Goal: Task Accomplishment & Management: Complete application form

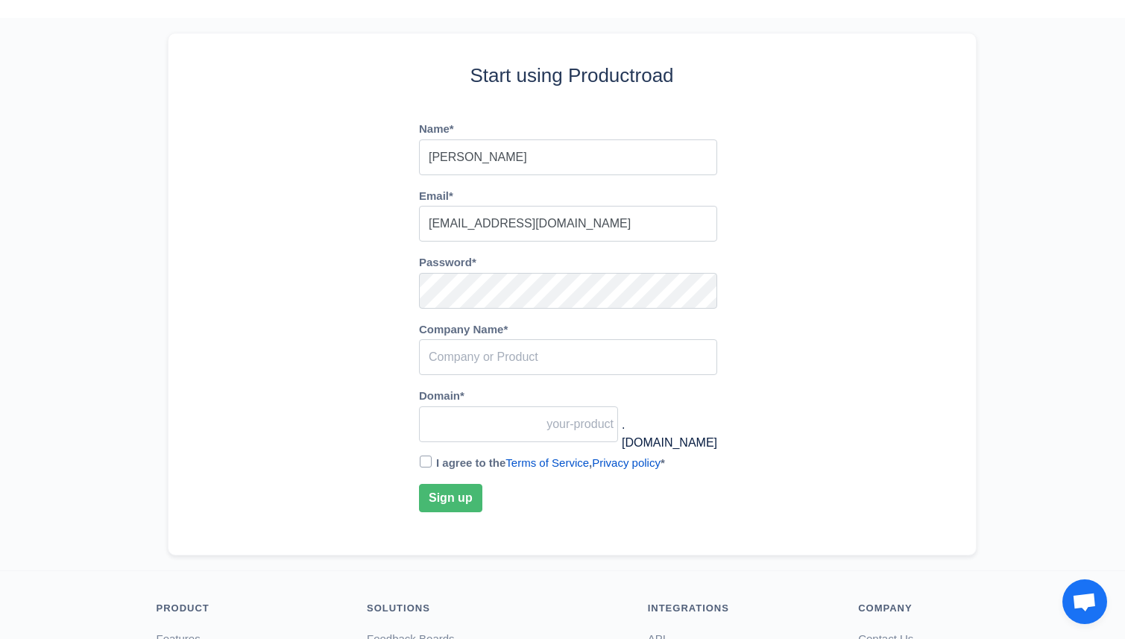
scroll to position [58, 0]
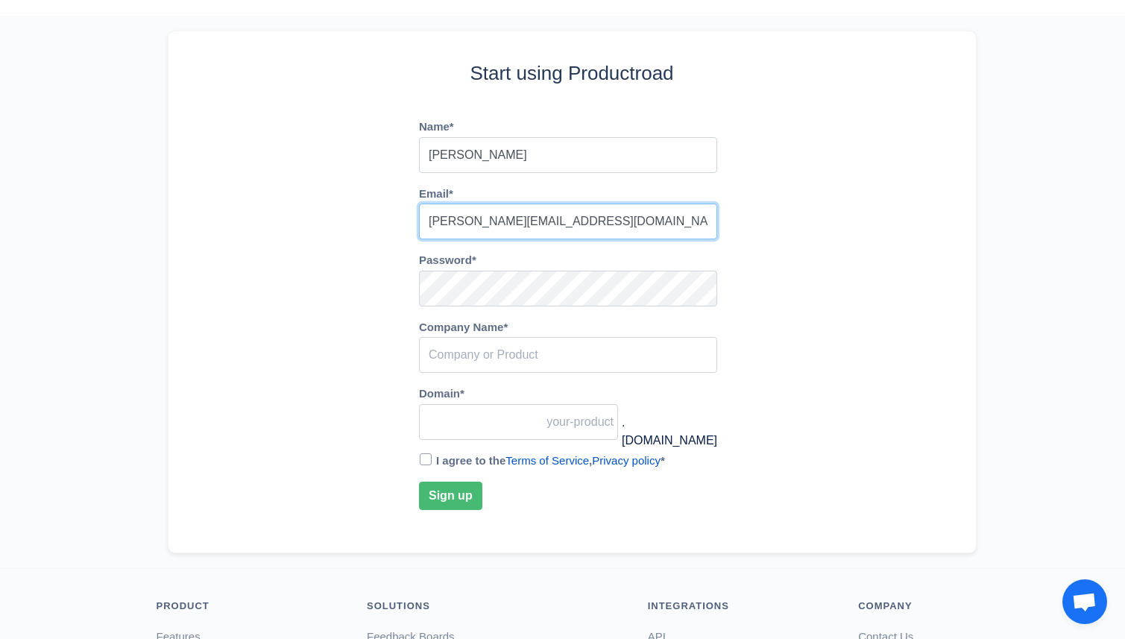
type input "richard@letterfish.com"
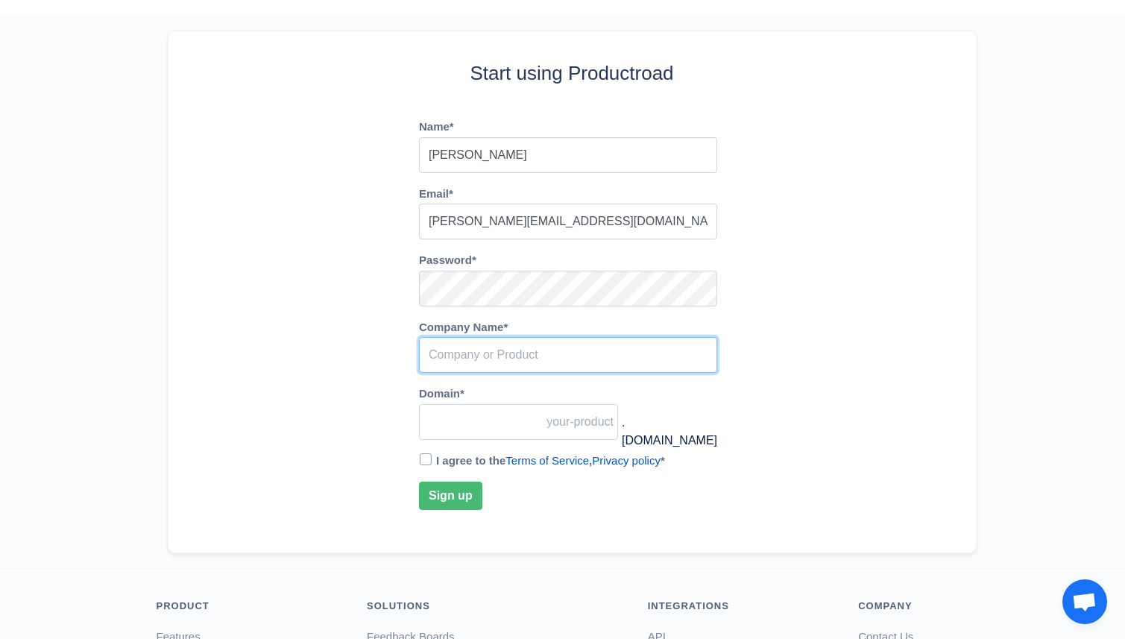
type input "L"
type input "l"
type input "Le"
type input "le"
type input "Let"
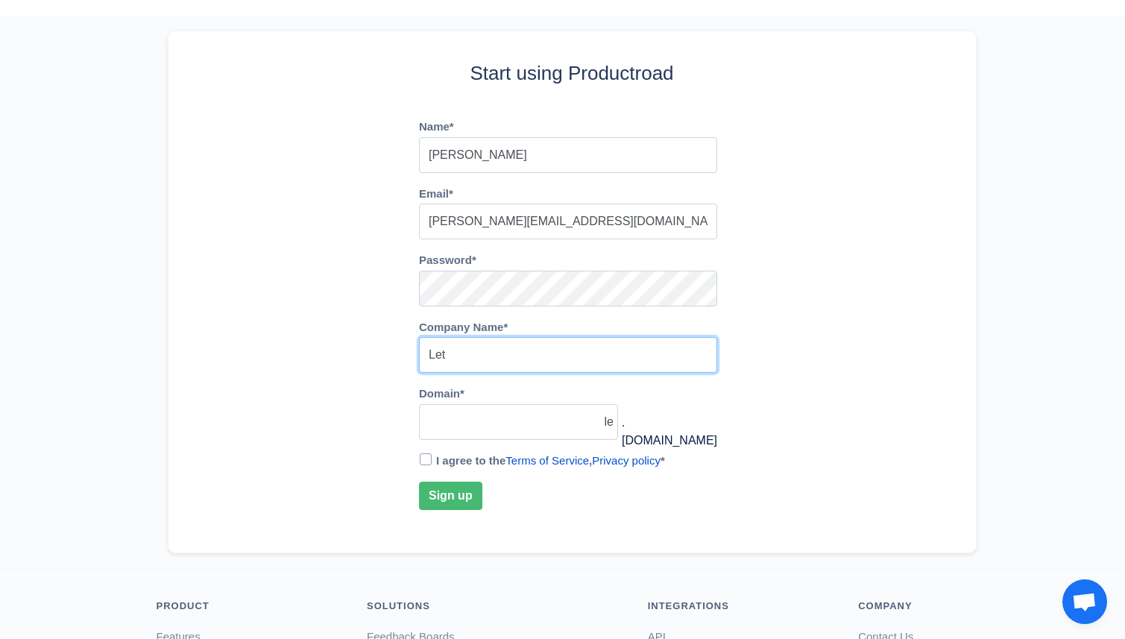
type input "let"
type input "Lette"
type input "lette"
type input "Letter"
type input "letter"
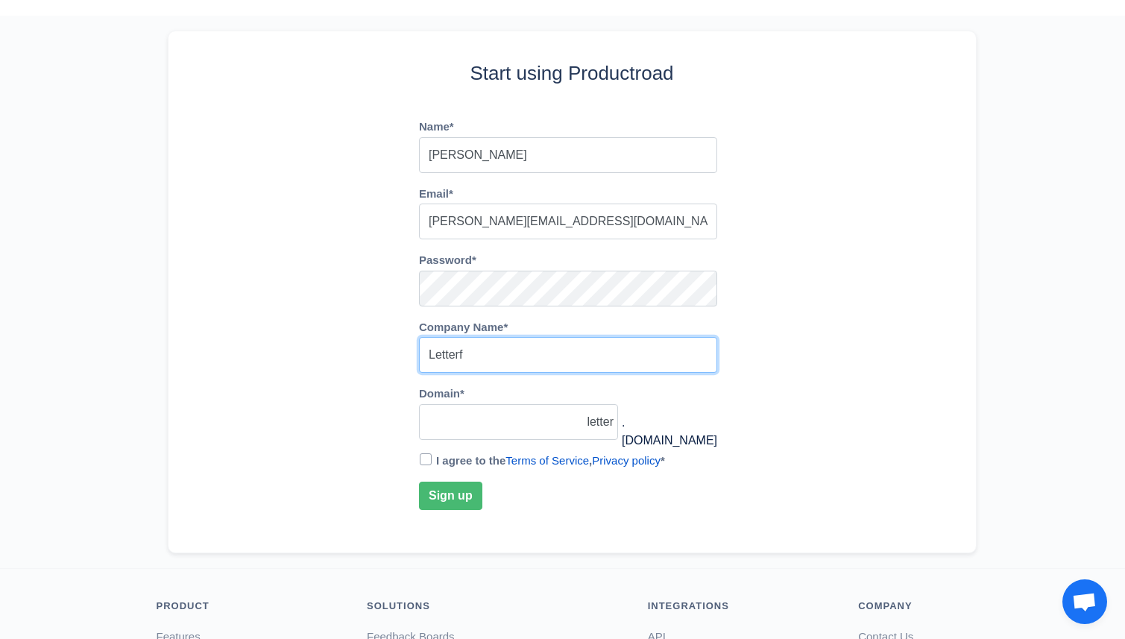
type input "Letterfi"
type input "letterfi"
type input "Letterfish"
type input "letterfish"
type input "Letterfish"
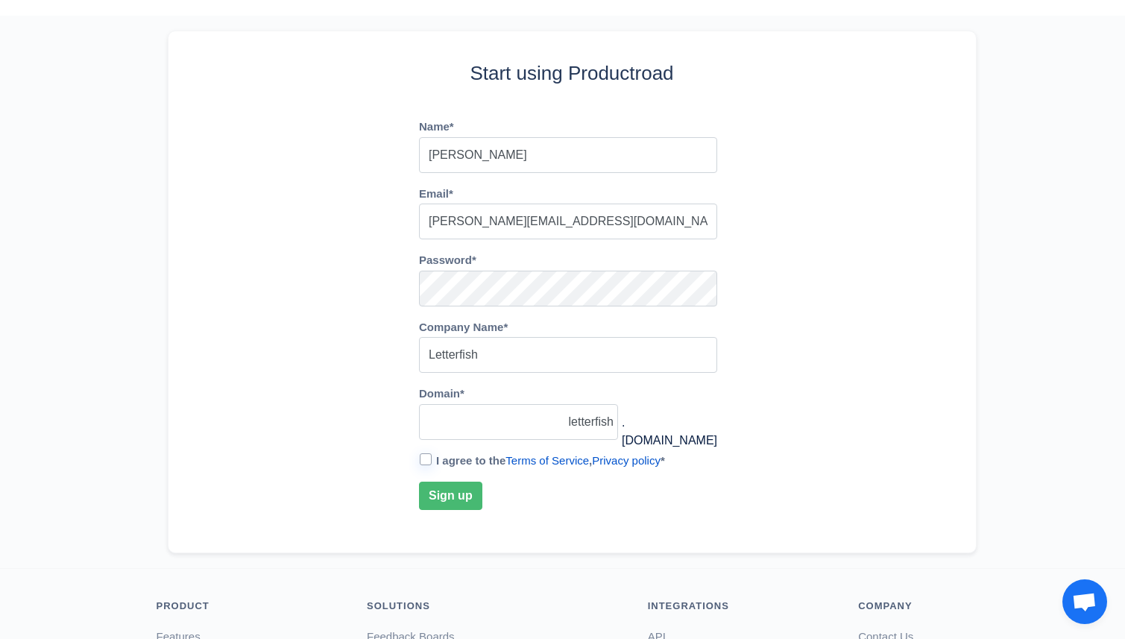
click at [424, 458] on input "I agree to the Terms of Service , Privacy policy *" at bounding box center [426, 459] width 12 height 12
checkbox input "true"
click at [439, 500] on button "Sign up" at bounding box center [450, 495] width 63 height 28
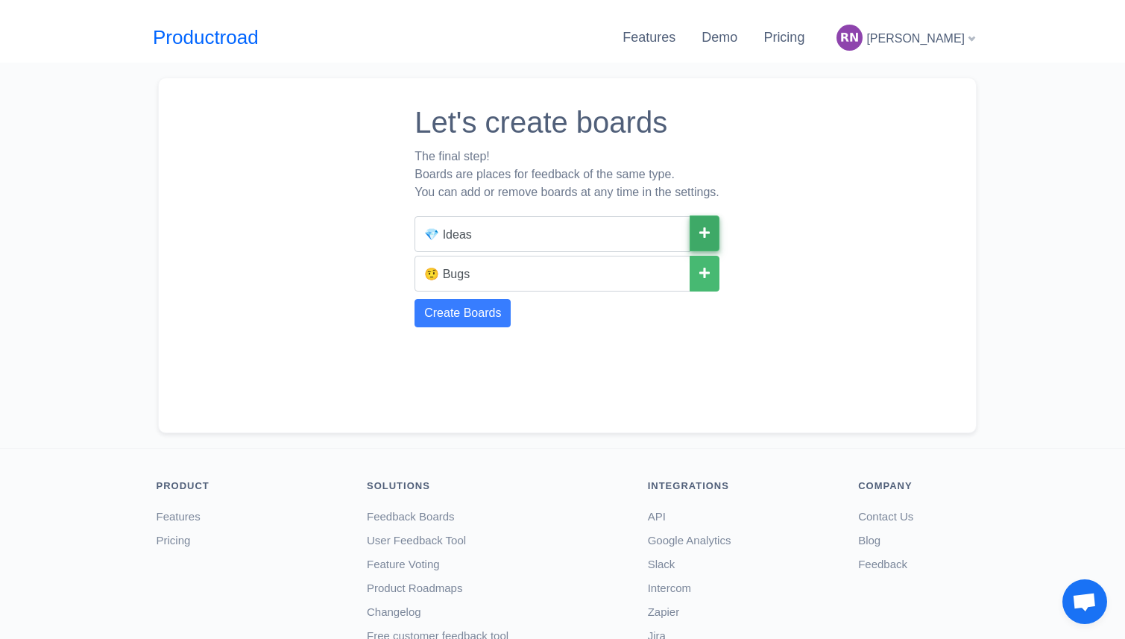
click at [706, 228] on icon at bounding box center [704, 233] width 10 height 12
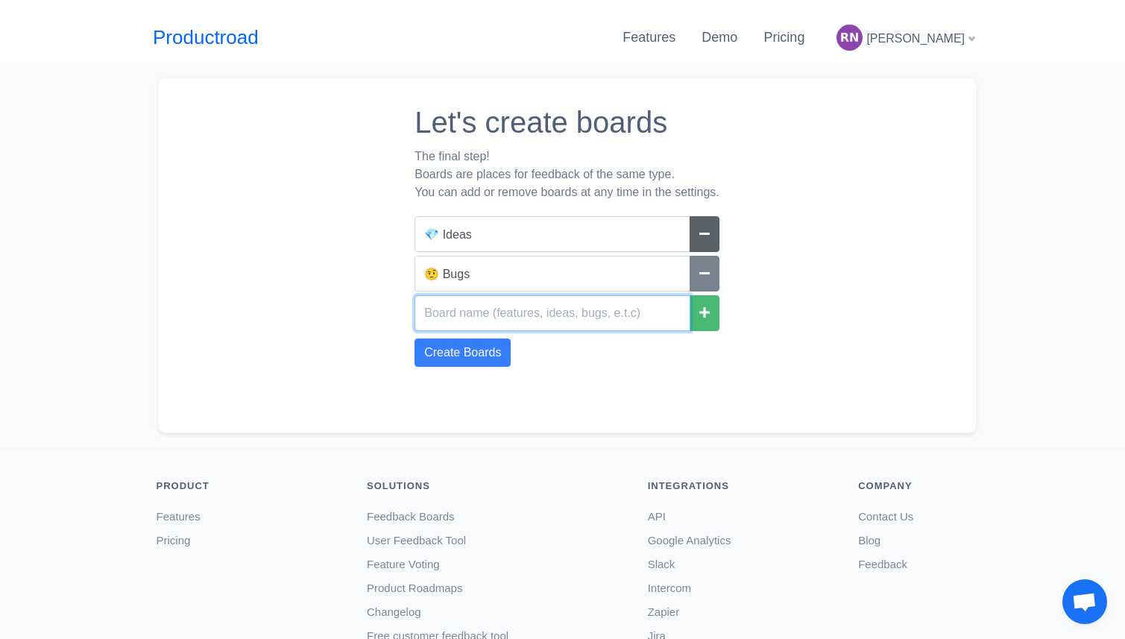
click at [623, 320] on input "text" at bounding box center [553, 313] width 276 height 36
click at [606, 274] on input "🤨 Bugs" at bounding box center [553, 274] width 276 height 36
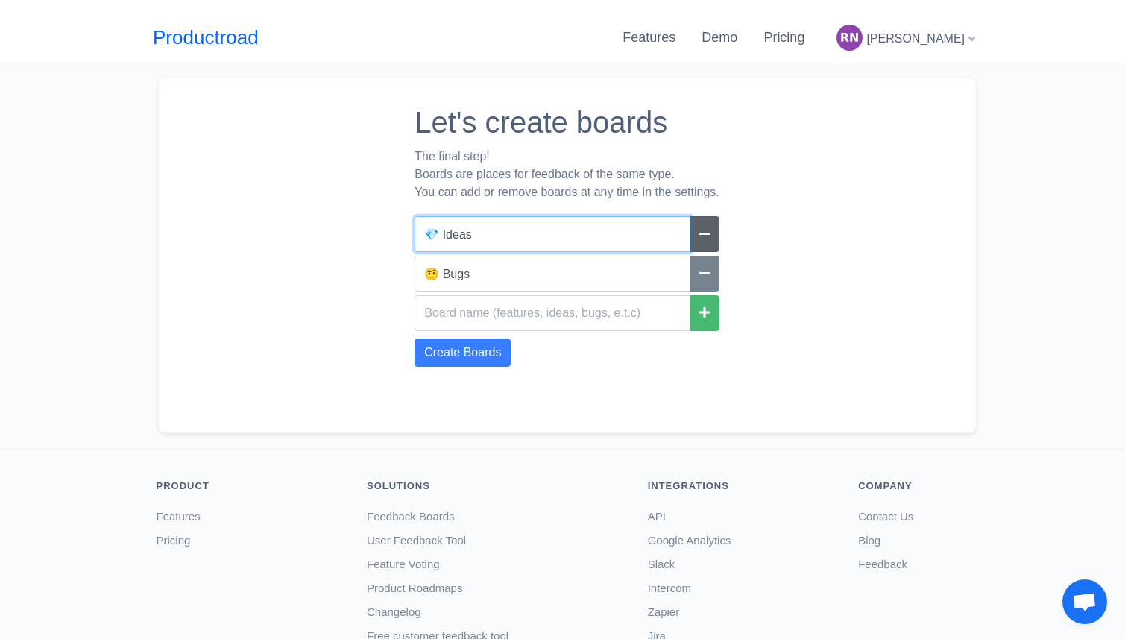
click at [594, 234] on input "💎 Ideas" at bounding box center [553, 234] width 276 height 36
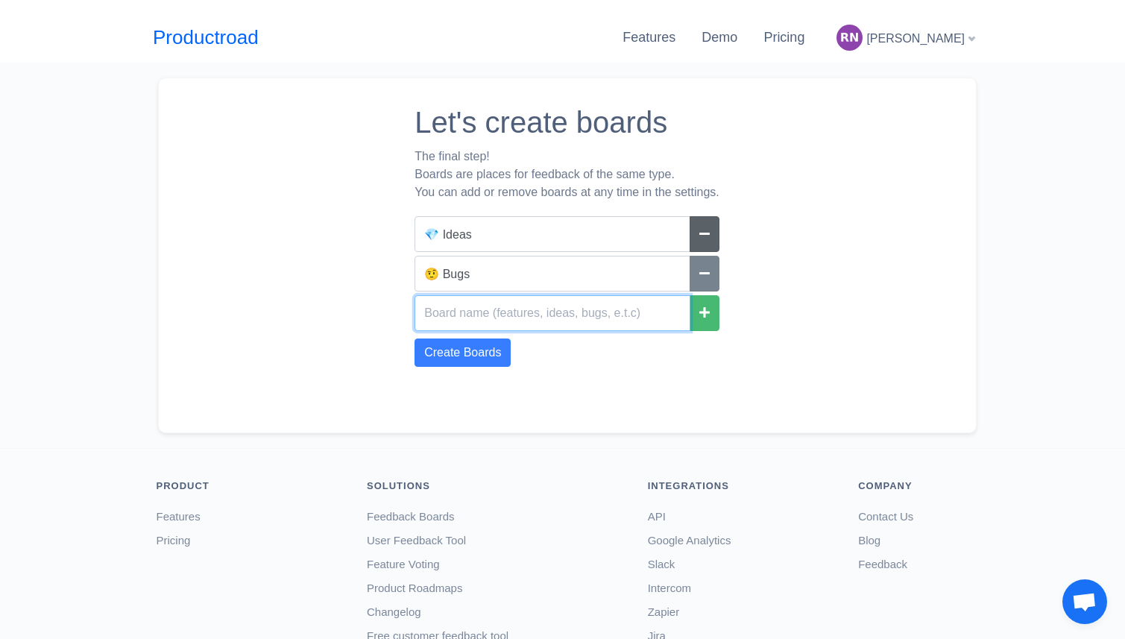
click at [646, 322] on input "text" at bounding box center [553, 313] width 276 height 36
click at [643, 363] on div "Create Boards" at bounding box center [567, 352] width 305 height 28
click at [503, 369] on div "Let's create boards The final step! Boards are places for feedback of the same …" at bounding box center [567, 255] width 305 height 324
click at [490, 361] on button "Create Boards" at bounding box center [463, 352] width 96 height 28
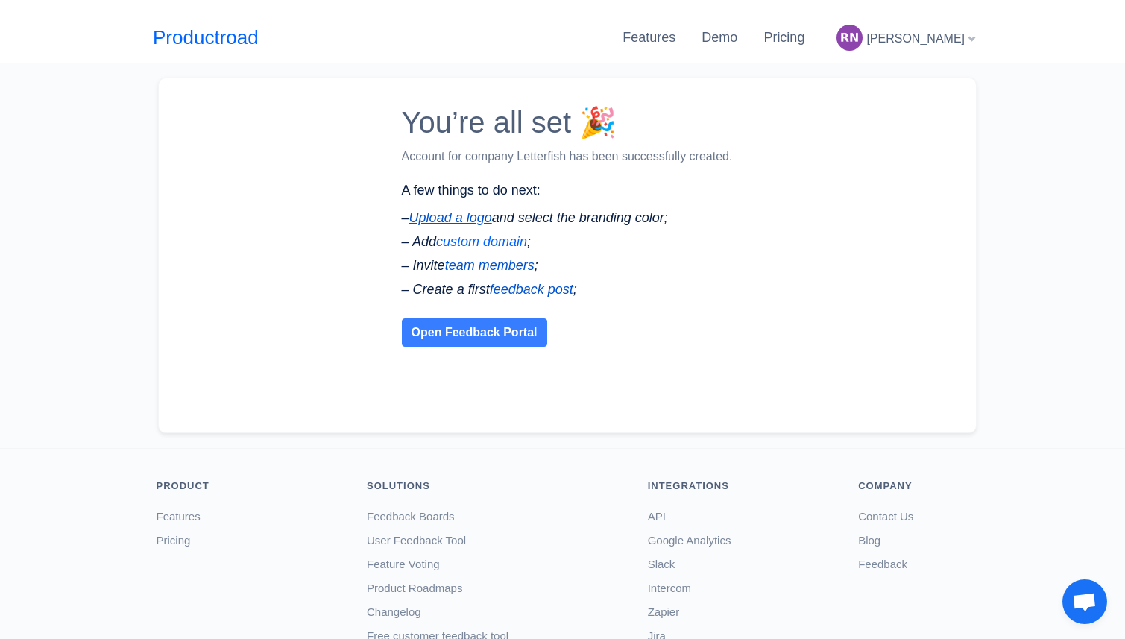
click at [497, 238] on link "custom domain" at bounding box center [481, 241] width 91 height 15
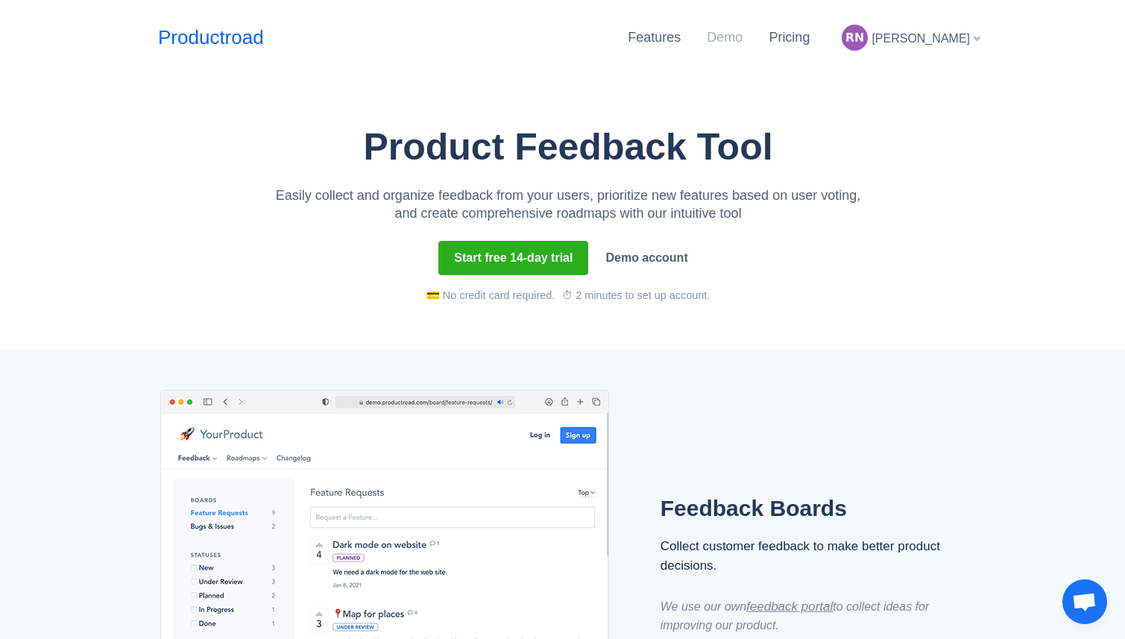
click at [743, 36] on link "Demo" at bounding box center [725, 37] width 36 height 15
click at [936, 37] on span "[PERSON_NAME]" at bounding box center [921, 38] width 98 height 13
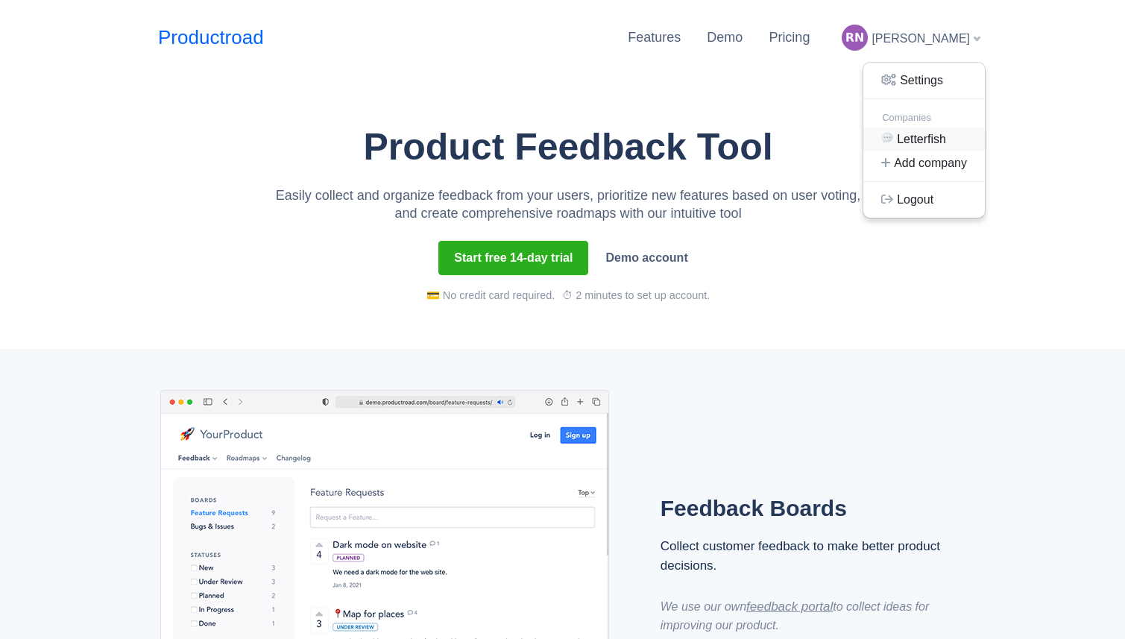
click at [903, 142] on link "Letterfish" at bounding box center [924, 139] width 122 height 24
click at [919, 51] on div "[PERSON_NAME]" at bounding box center [911, 38] width 150 height 38
click at [909, 78] on link "Settings" at bounding box center [924, 81] width 122 height 24
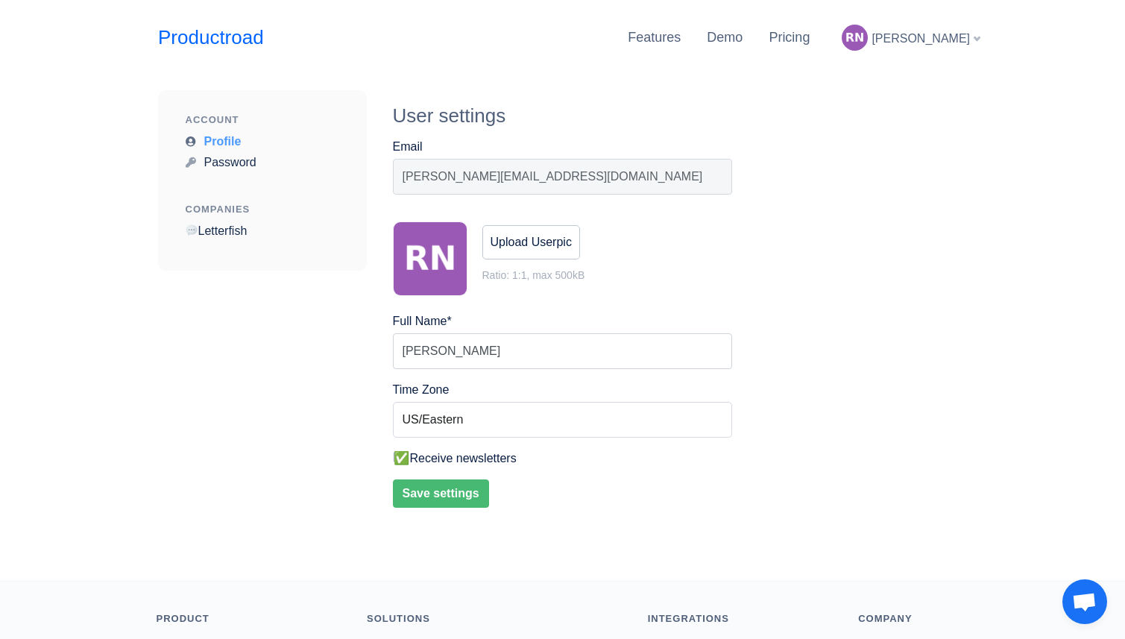
click at [237, 215] on div "Companies" at bounding box center [263, 212] width 154 height 20
click at [233, 229] on link "Letterfish" at bounding box center [217, 230] width 62 height 13
